Goal: Information Seeking & Learning: Find specific fact

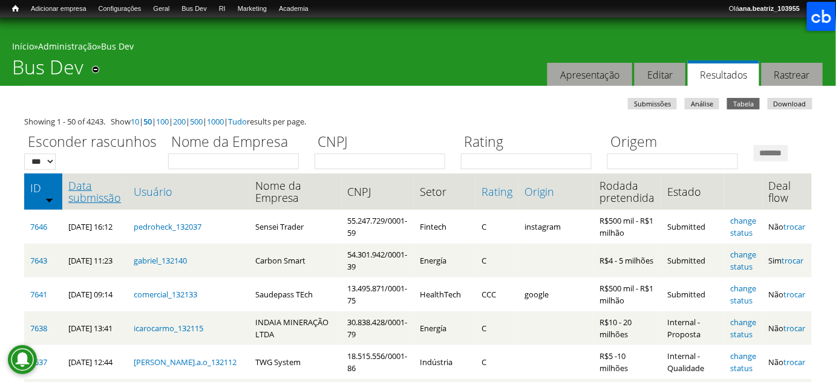
click at [108, 204] on link "Data submissão" at bounding box center [94, 192] width 53 height 24
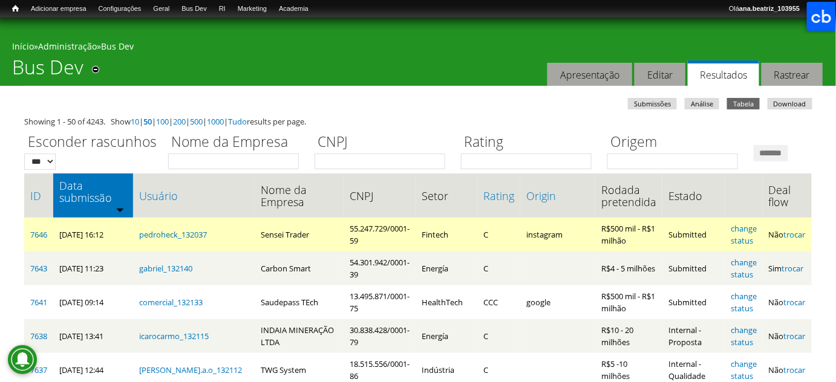
click at [261, 252] on td "Sensei Trader" at bounding box center [299, 235] width 89 height 34
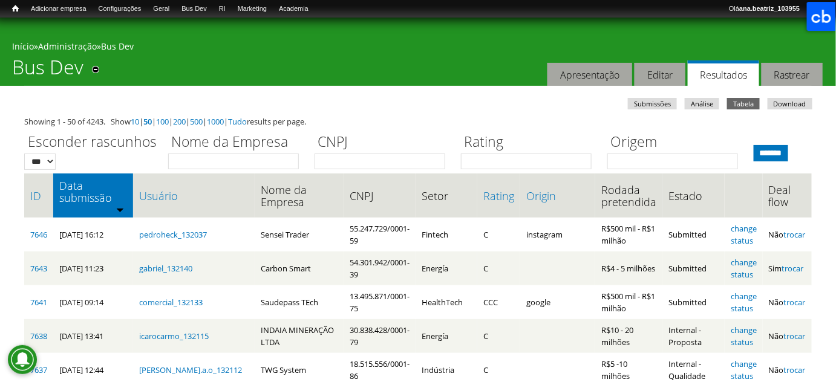
copy td "Sensei"
click at [387, 160] on input "CNPJ" at bounding box center [380, 162] width 131 height 16
click at [416, 100] on ul "Submissões Análise Tabela (aba ativa) Download" at bounding box center [422, 105] width 792 height 15
drag, startPoint x: 435, startPoint y: 202, endPoint x: 400, endPoint y: 202, distance: 35.1
click at [432, 169] on div "Esconder rascunhos *** *** Nome da Empresa CNPJ Rating Origem *******" at bounding box center [418, 149] width 788 height 42
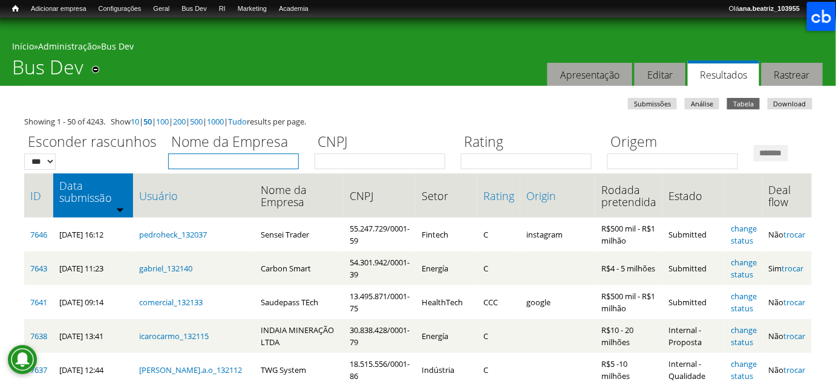
drag, startPoint x: 257, startPoint y: 156, endPoint x: 258, endPoint y: 166, distance: 10.4
click at [257, 159] on input "Nome da Empresa" at bounding box center [233, 162] width 131 height 16
type input "********"
click at [754, 145] on input "*******" at bounding box center [771, 153] width 34 height 16
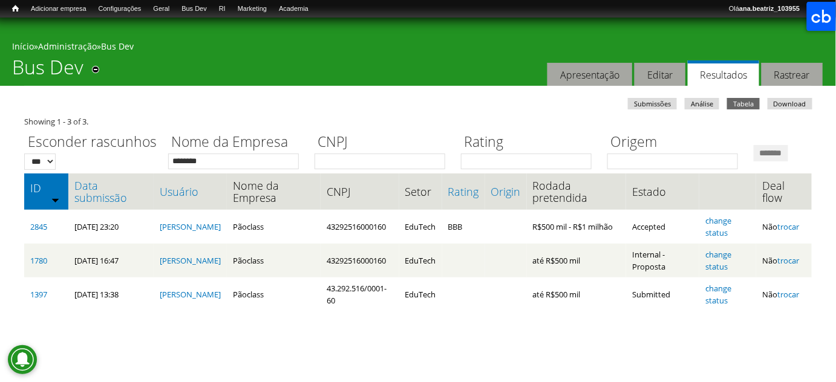
scroll to position [1, 0]
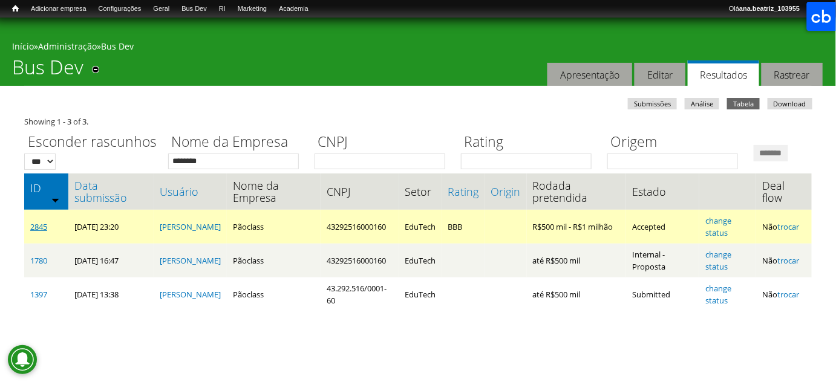
click at [37, 232] on link "2845" at bounding box center [38, 226] width 17 height 11
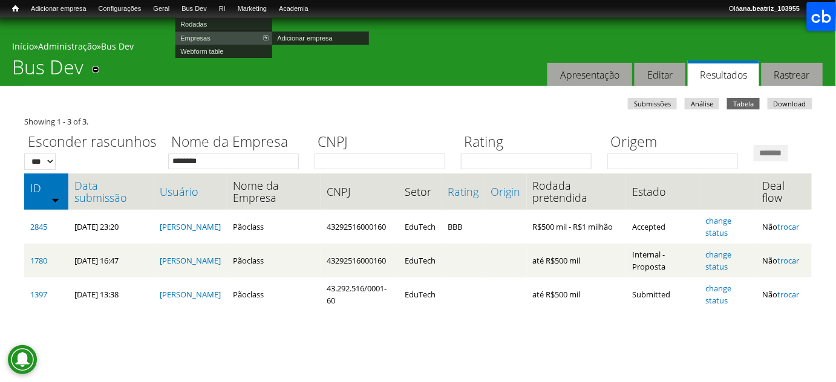
scroll to position [0, 0]
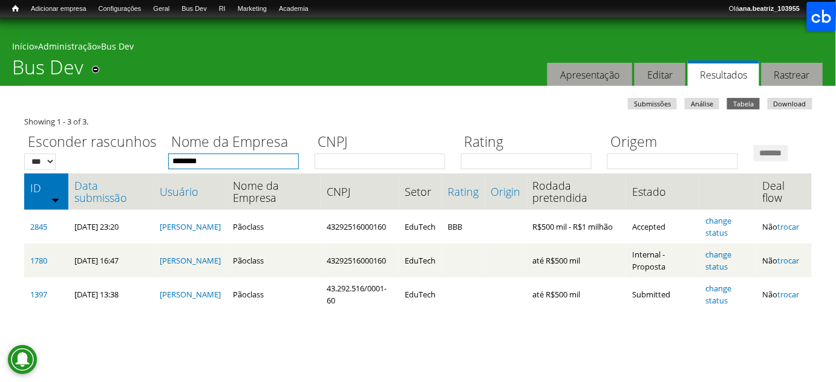
drag, startPoint x: 166, startPoint y: 166, endPoint x: 111, endPoint y: 177, distance: 55.5
click at [113, 169] on div "Esconder rascunhos *** *** Nome da Empresa ******** CNPJ Rating Origem *******" at bounding box center [418, 149] width 788 height 42
drag, startPoint x: 362, startPoint y: 190, endPoint x: 370, endPoint y: 175, distance: 17.1
click at [754, 162] on input "*******" at bounding box center [771, 153] width 34 height 16
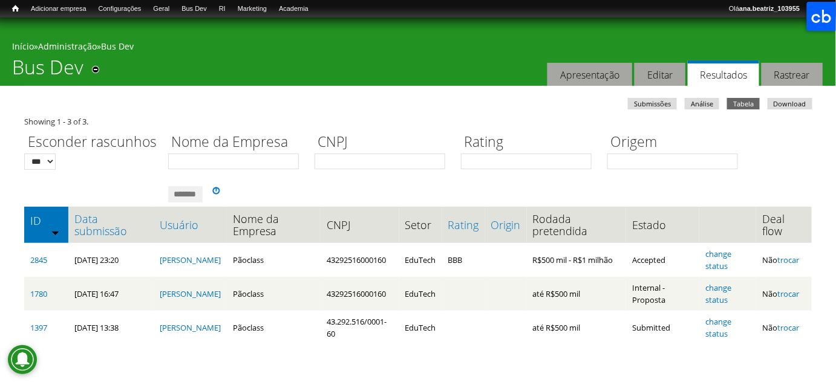
click at [415, 119] on div "Showing 1 - 3 of 3." at bounding box center [418, 122] width 788 height 12
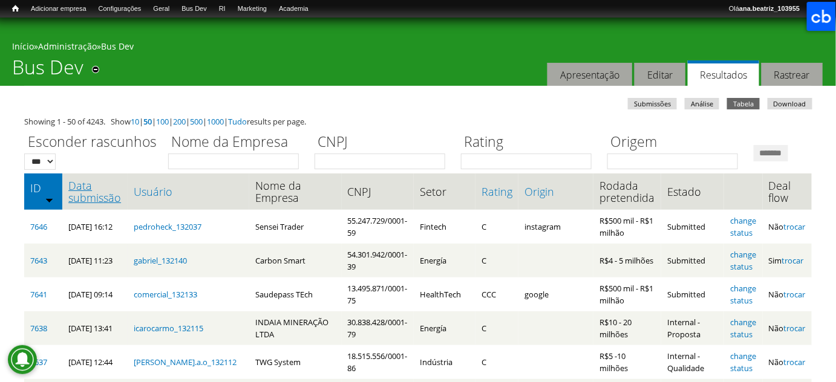
click at [79, 204] on link "Data submissão" at bounding box center [94, 192] width 53 height 24
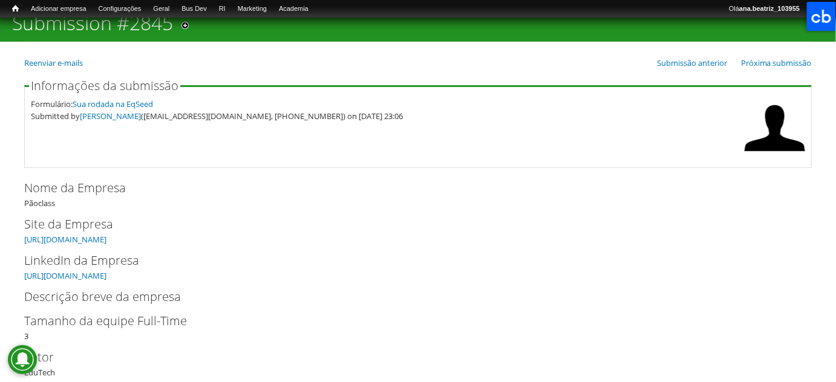
scroll to position [110, 0]
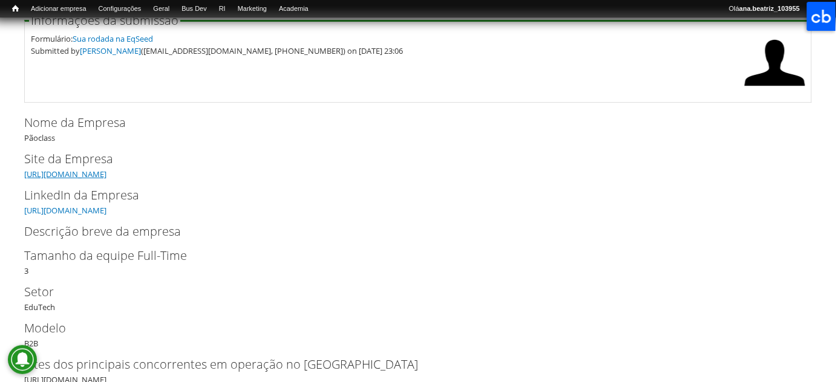
click at [83, 176] on link "https://www.paoclass.com" at bounding box center [65, 174] width 82 height 11
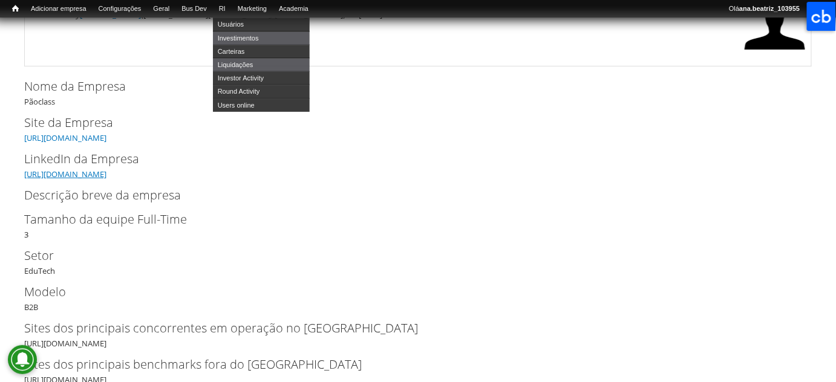
scroll to position [165, 0]
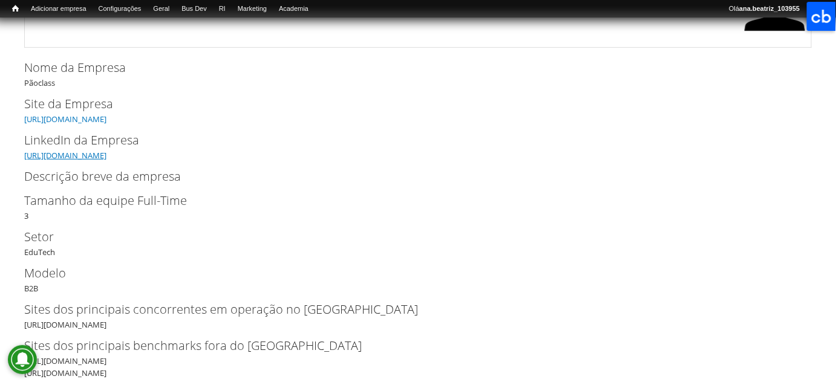
click at [107, 157] on link "https://www.linkedin.com/company/paoclass" at bounding box center [65, 155] width 82 height 11
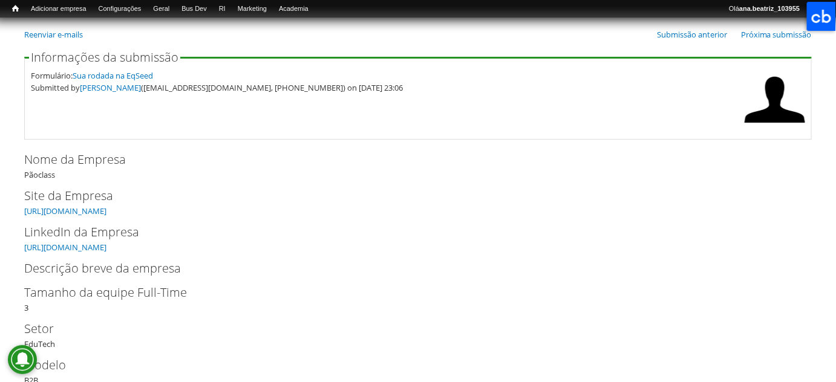
scroll to position [0, 0]
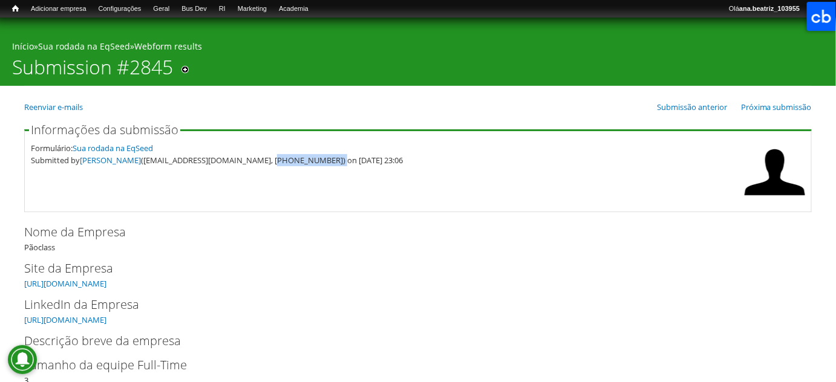
drag, startPoint x: 262, startPoint y: 160, endPoint x: 321, endPoint y: 166, distance: 59.0
click at [321, 166] on fieldset "Informações da submissão Formulário: Sua rodada na EqSeed Submitted by Pedro Po…" at bounding box center [418, 168] width 788 height 88
copy div "(11) 95250-2016"
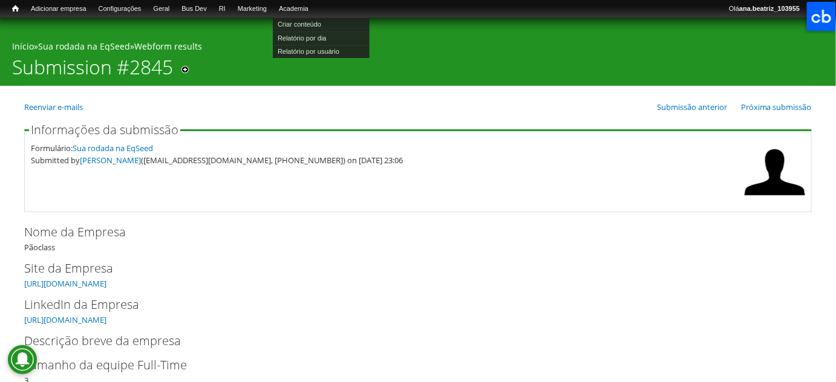
click at [248, 185] on fieldset "Informações da submissão Formulário: Sua rodada na EqSeed Submitted by Pedro Po…" at bounding box center [418, 168] width 788 height 88
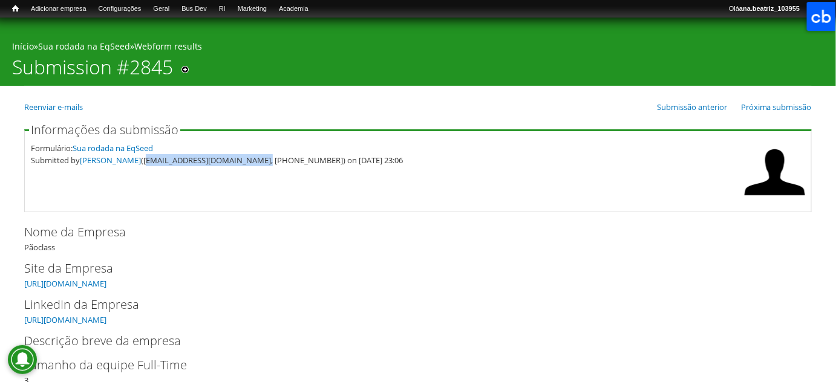
drag, startPoint x: 137, startPoint y: 161, endPoint x: 257, endPoint y: 164, distance: 119.9
click at [257, 163] on div "Submitted by Pedro Pontes (pedropontesdesouza@gmail.com, (11) 95250-2016) on 02…" at bounding box center [385, 160] width 708 height 12
copy div "pedropontesdesouza@gmail.com"
